Goal: Understand process/instructions: Learn how to perform a task or action

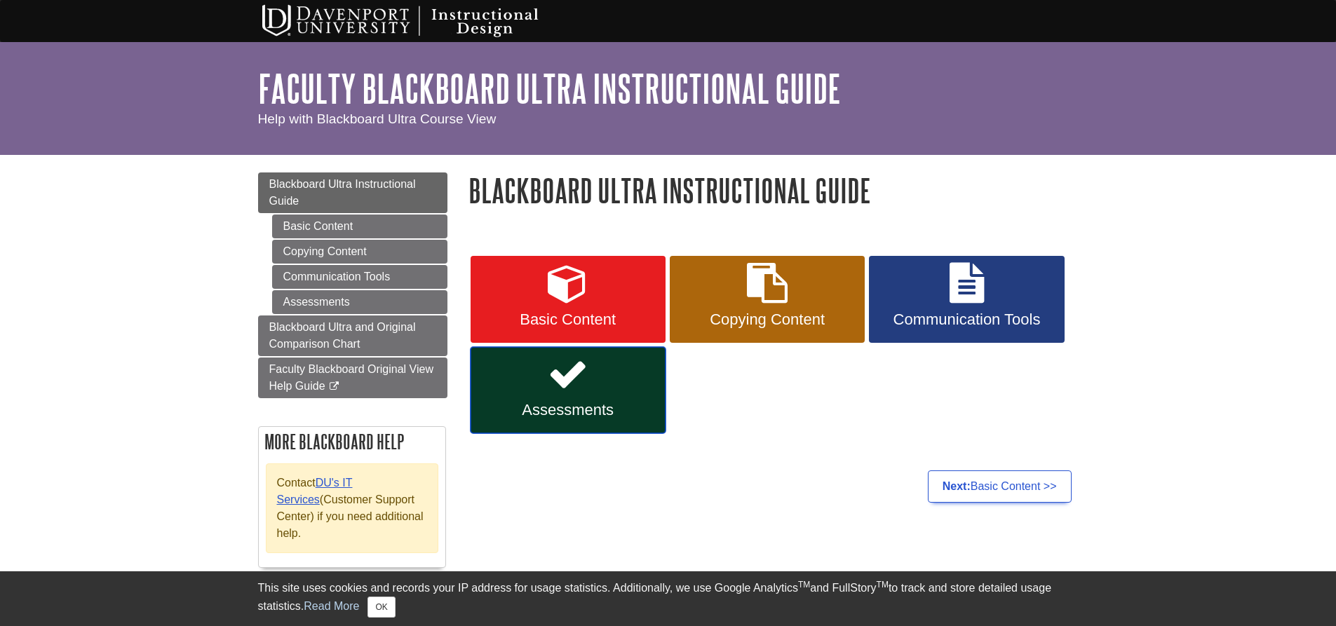
click at [571, 378] on icon at bounding box center [568, 374] width 41 height 41
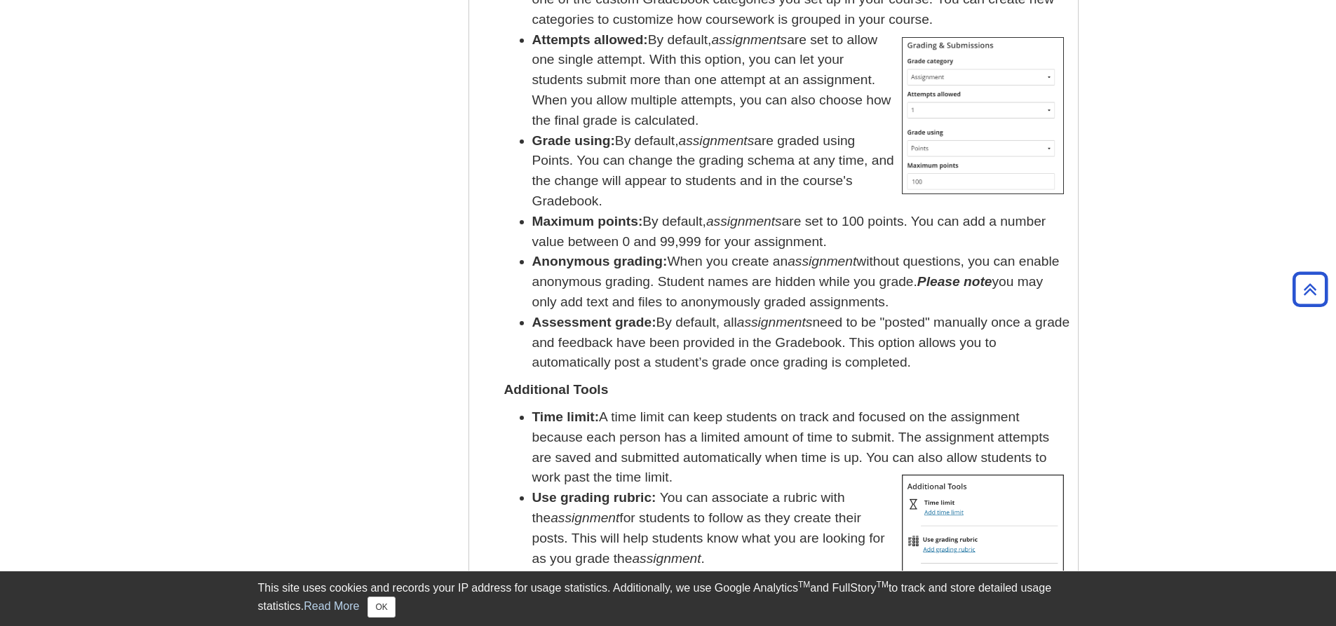
scroll to position [1893, 0]
